Goal: Task Accomplishment & Management: Manage account settings

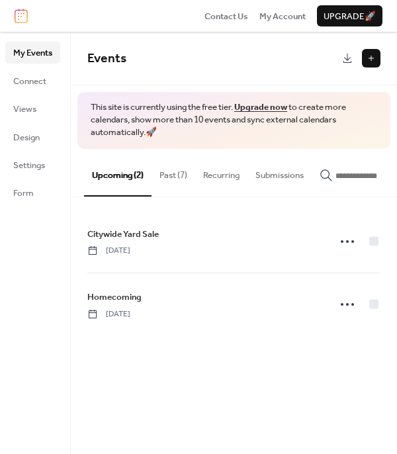
click at [179, 174] on button "Past (7)" at bounding box center [174, 172] width 44 height 46
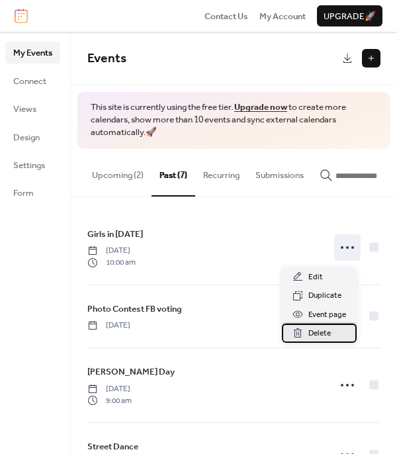
drag, startPoint x: 351, startPoint y: 252, endPoint x: 310, endPoint y: 336, distance: 93.6
click at [310, 336] on span "Delete" at bounding box center [320, 333] width 23 height 13
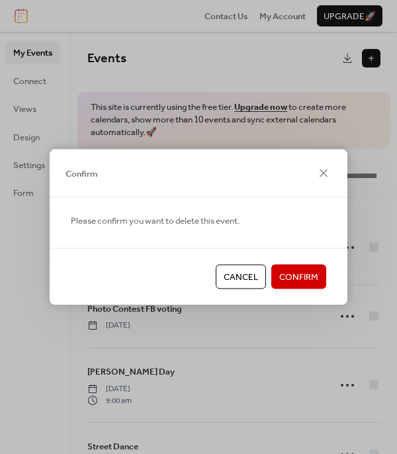
click at [310, 281] on span "Confirm" at bounding box center [298, 277] width 39 height 13
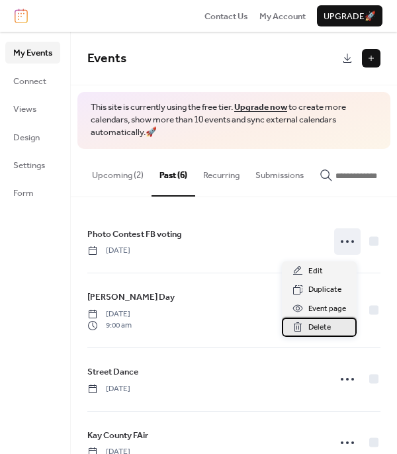
drag, startPoint x: 338, startPoint y: 245, endPoint x: 317, endPoint y: 326, distance: 83.7
click at [317, 326] on span "Delete" at bounding box center [320, 327] width 23 height 13
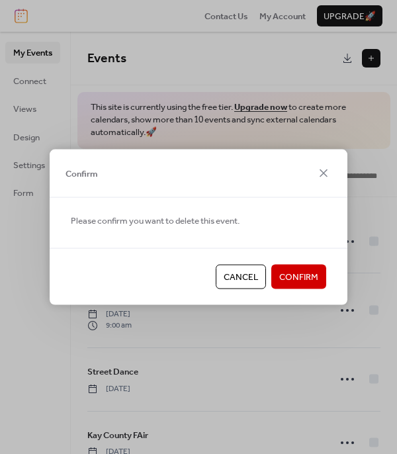
click at [323, 282] on button "Confirm" at bounding box center [298, 277] width 55 height 24
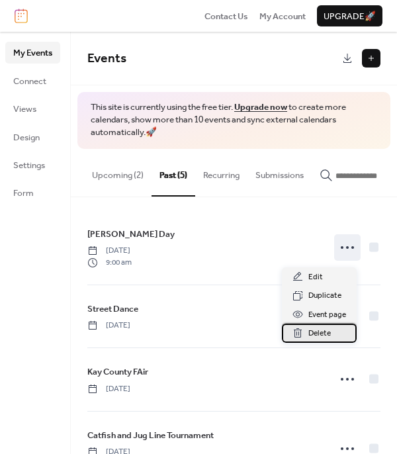
drag, startPoint x: 344, startPoint y: 254, endPoint x: 317, endPoint y: 332, distance: 83.6
click at [317, 332] on span "Delete" at bounding box center [320, 333] width 23 height 13
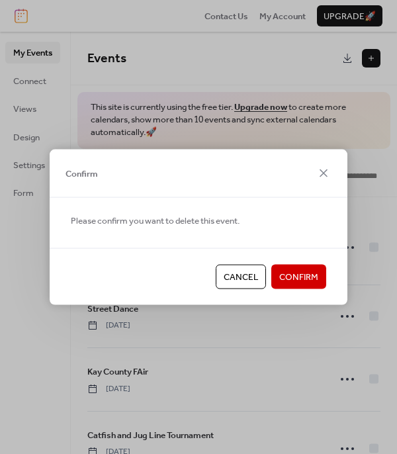
click at [315, 281] on span "Confirm" at bounding box center [298, 277] width 39 height 13
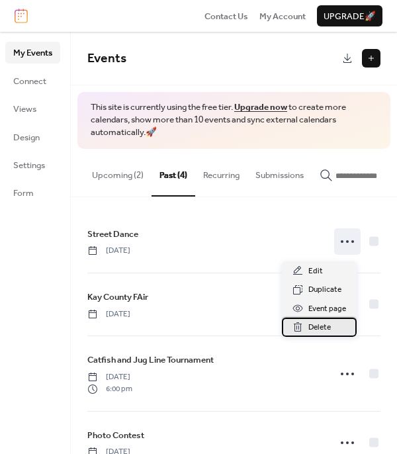
drag, startPoint x: 339, startPoint y: 250, endPoint x: 313, endPoint y: 329, distance: 83.8
click at [313, 329] on span "Delete" at bounding box center [320, 327] width 23 height 13
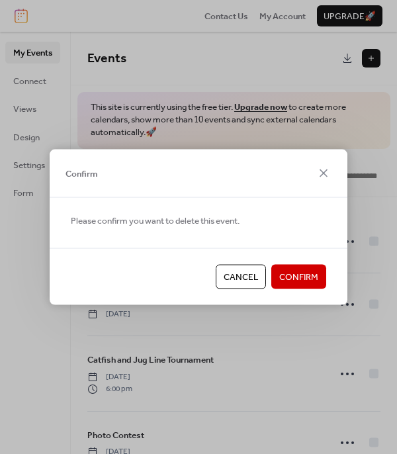
click at [319, 279] on button "Confirm" at bounding box center [298, 277] width 55 height 24
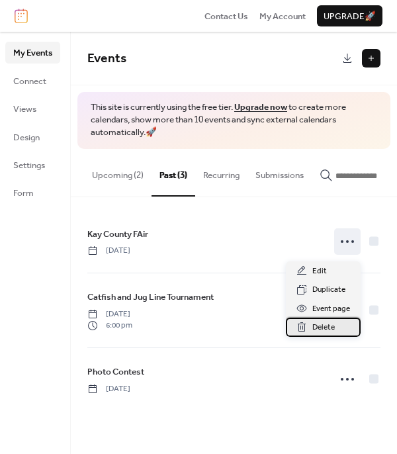
drag, startPoint x: 341, startPoint y: 246, endPoint x: 321, endPoint y: 330, distance: 86.4
click at [321, 330] on span "Delete" at bounding box center [324, 327] width 23 height 13
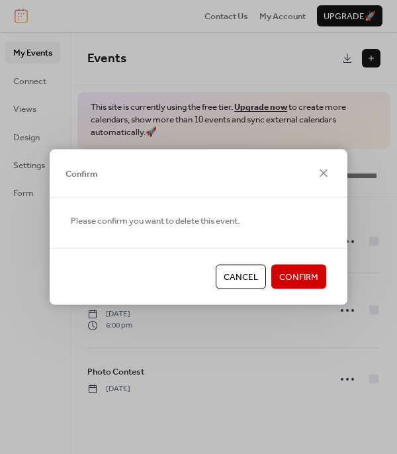
click at [293, 277] on span "Confirm" at bounding box center [298, 277] width 39 height 13
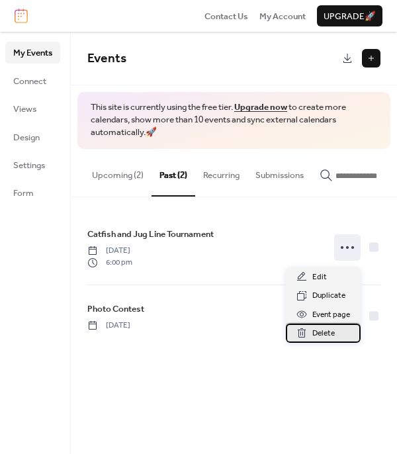
drag, startPoint x: 350, startPoint y: 249, endPoint x: 322, endPoint y: 328, distance: 84.0
click at [322, 328] on span "Delete" at bounding box center [324, 333] width 23 height 13
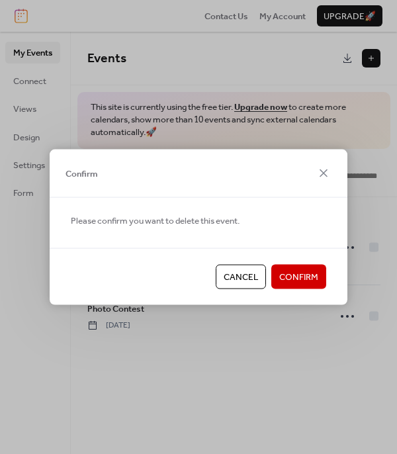
click at [313, 279] on span "Confirm" at bounding box center [298, 277] width 39 height 13
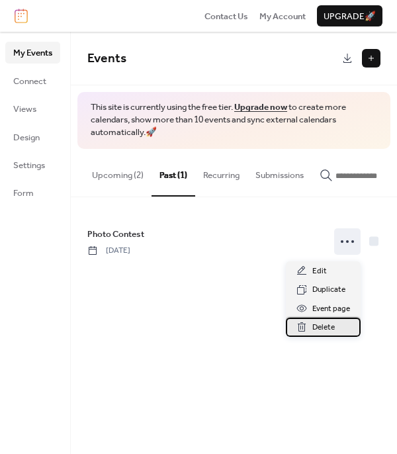
drag, startPoint x: 345, startPoint y: 244, endPoint x: 317, endPoint y: 324, distance: 85.4
click at [317, 324] on span "Delete" at bounding box center [324, 327] width 23 height 13
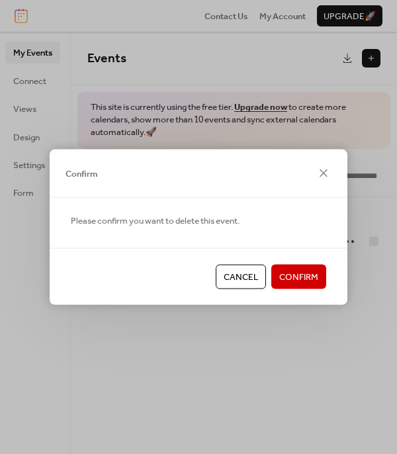
click at [304, 275] on span "Confirm" at bounding box center [298, 277] width 39 height 13
